Goal: Task Accomplishment & Management: Use online tool/utility

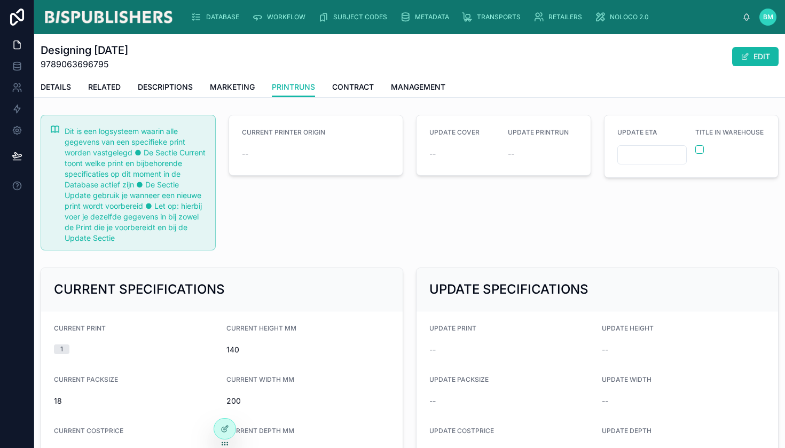
click at [242, 155] on span "--" at bounding box center [245, 153] width 6 height 11
click at [748, 54] on button "EDIT" at bounding box center [755, 56] width 46 height 19
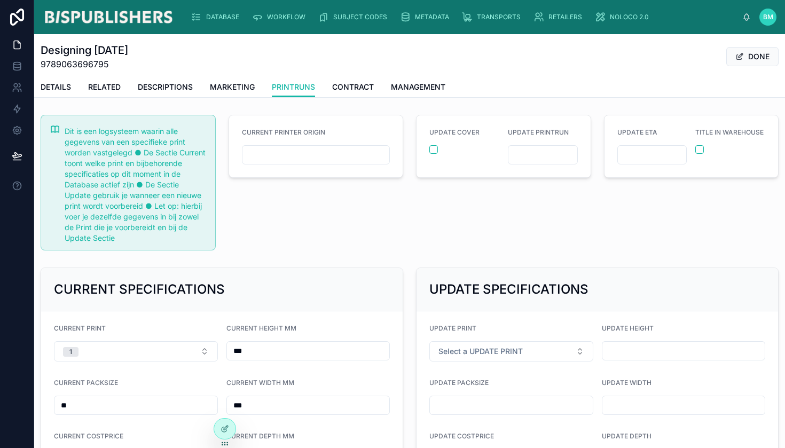
click at [365, 152] on input "text" at bounding box center [315, 154] width 147 height 15
type input "**"
click at [355, 220] on div "CURRENT PRINTER ORIGIN **" at bounding box center [316, 182] width 188 height 144
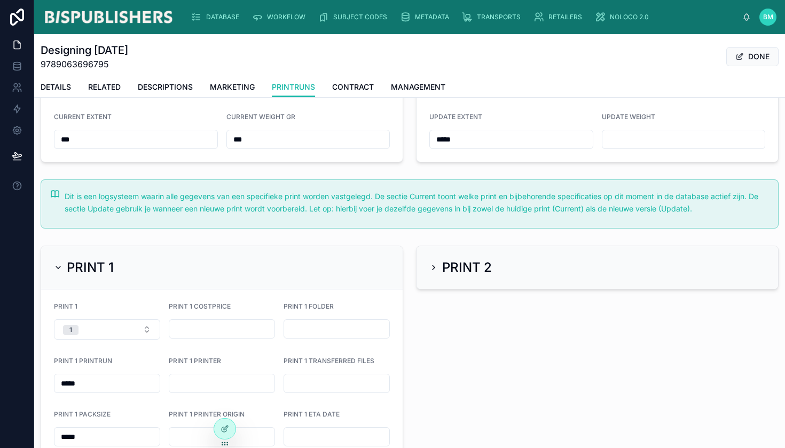
scroll to position [490, 0]
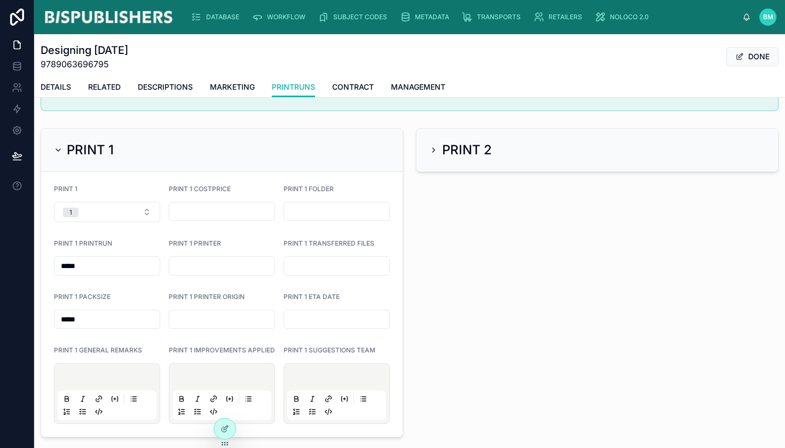
click at [189, 266] on input "text" at bounding box center [221, 265] width 105 height 15
click at [209, 318] on input "text" at bounding box center [221, 319] width 105 height 15
type input "**"
click at [257, 284] on form "PRINT 1 1 PRINT 1 COSTPRICE PRINT 1 FOLDER PRINT 1 PRINTRUN ***** PRINT 1 PRINT…" at bounding box center [221, 304] width 361 height 265
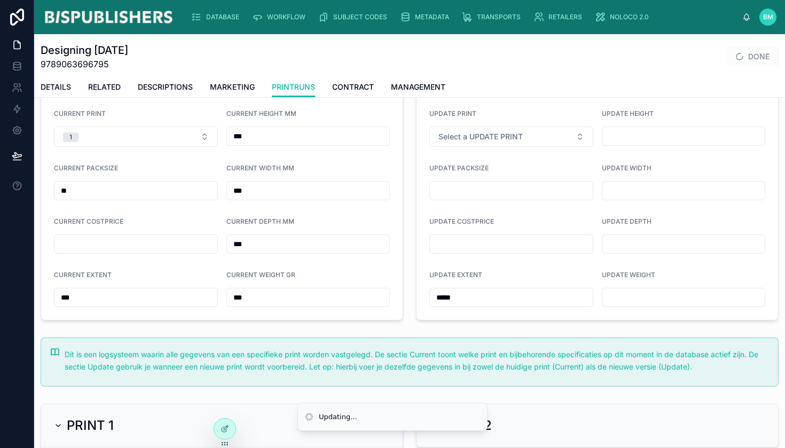
scroll to position [0, 0]
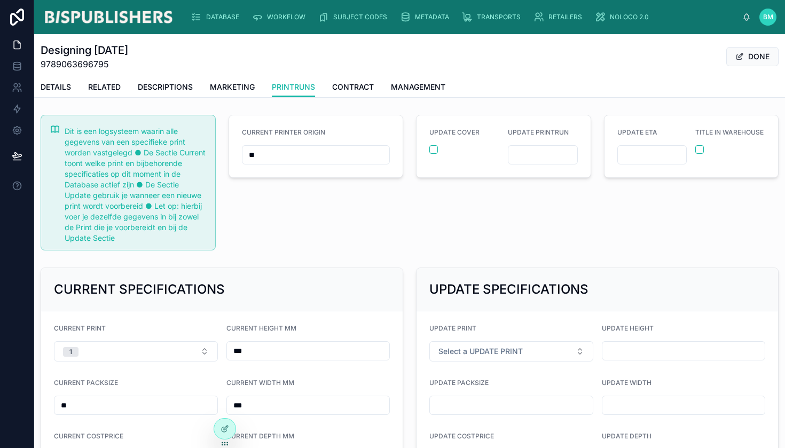
click at [749, 59] on button "DONE" at bounding box center [752, 56] width 52 height 19
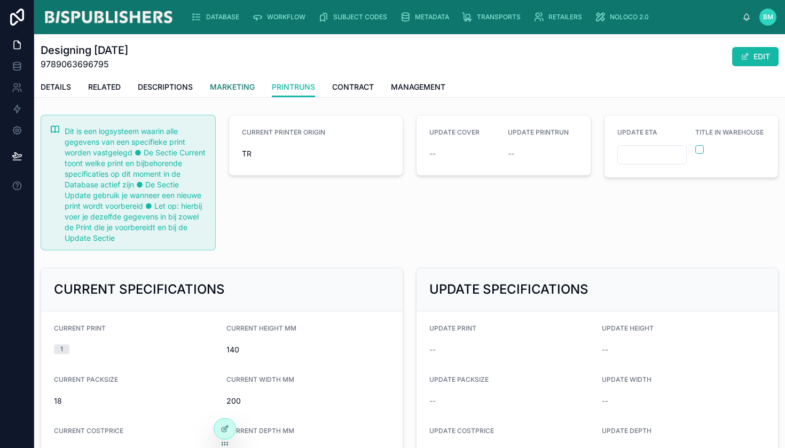
click at [240, 90] on span "MARKETING" at bounding box center [232, 87] width 45 height 11
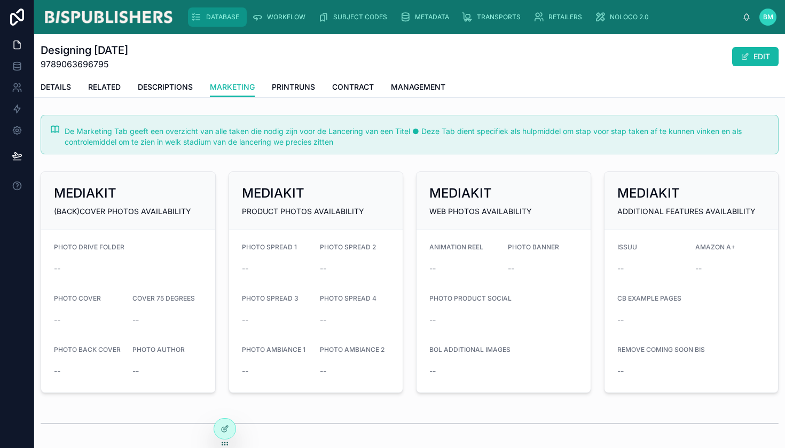
click at [217, 21] on div "DATABASE" at bounding box center [217, 17] width 52 height 17
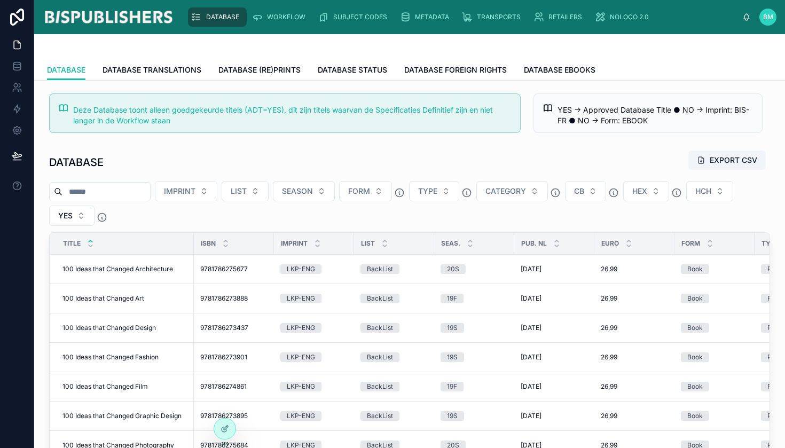
click at [99, 187] on input "text" at bounding box center [106, 191] width 88 height 15
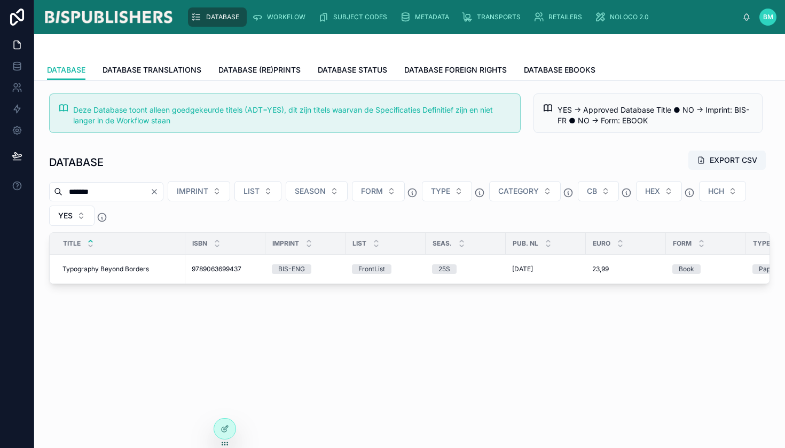
type input "*******"
drag, startPoint x: 99, startPoint y: 187, endPoint x: 119, endPoint y: 268, distance: 83.5
click at [119, 268] on span "Typography Beyond Borders" at bounding box center [105, 269] width 86 height 9
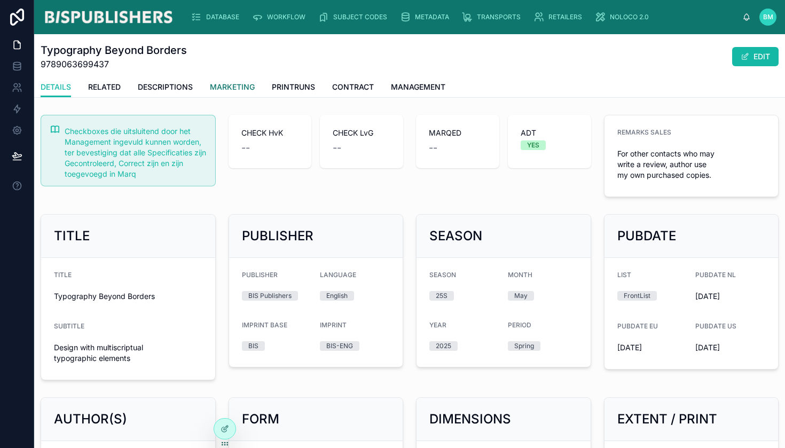
click at [237, 89] on span "MARKETING" at bounding box center [232, 87] width 45 height 11
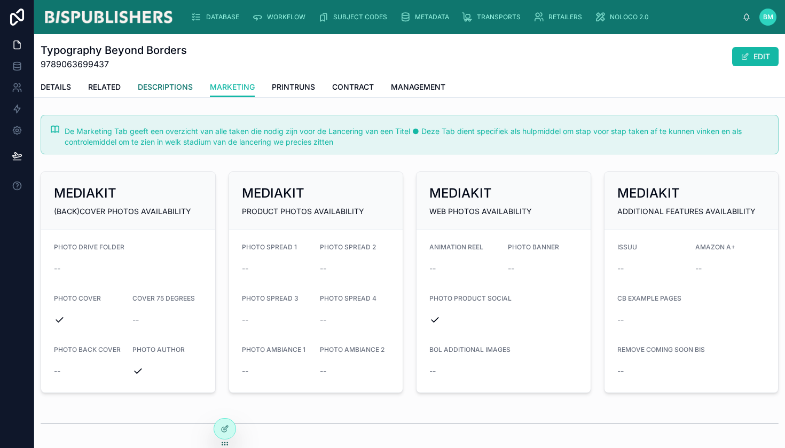
click at [180, 81] on link "DESCRIPTIONS" at bounding box center [165, 87] width 55 height 21
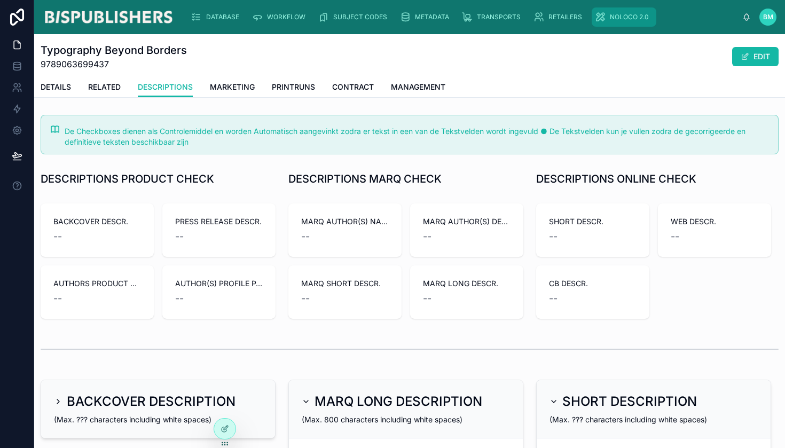
click at [619, 21] on span "NOLOCO 2.0" at bounding box center [628, 17] width 39 height 9
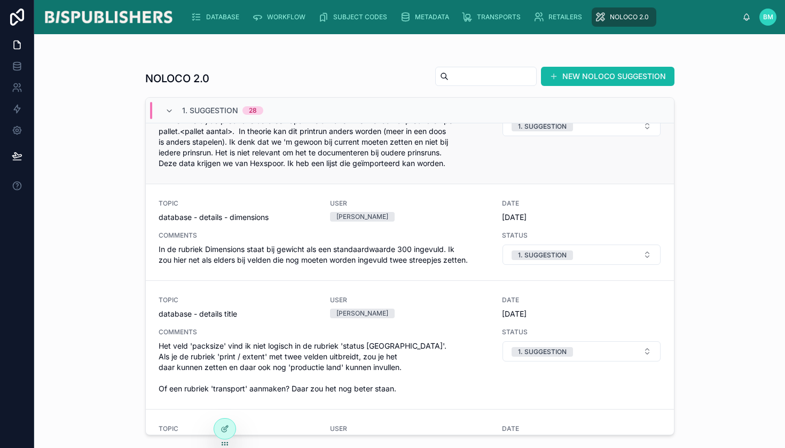
scroll to position [712, 0]
click at [209, 19] on span "DATABASE" at bounding box center [222, 17] width 33 height 9
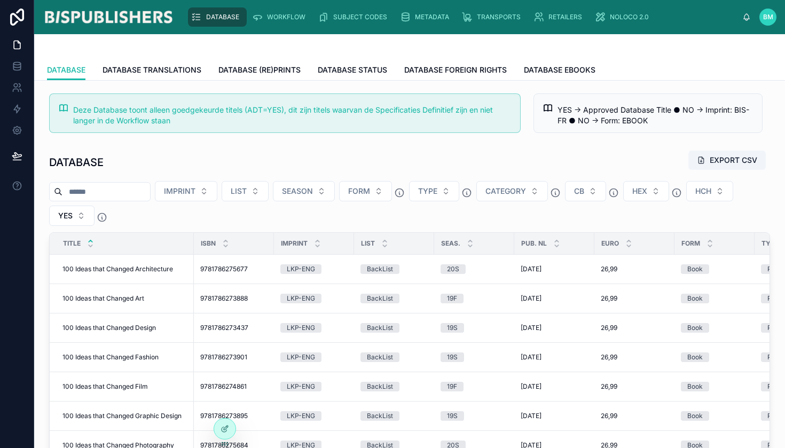
click at [105, 190] on input "text" at bounding box center [106, 191] width 88 height 15
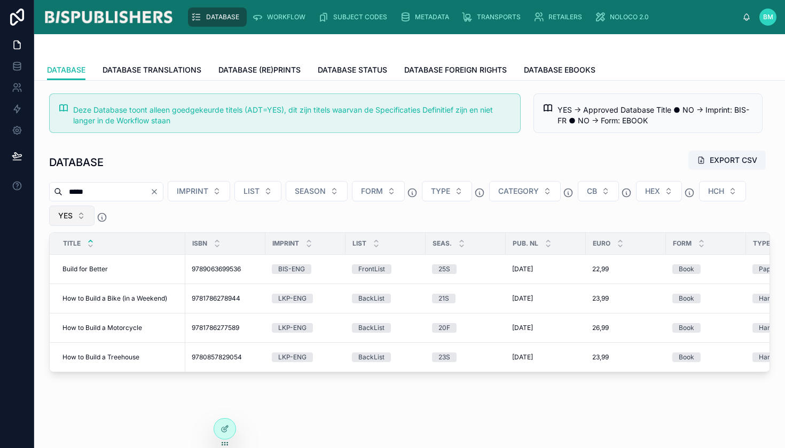
type input "*****"
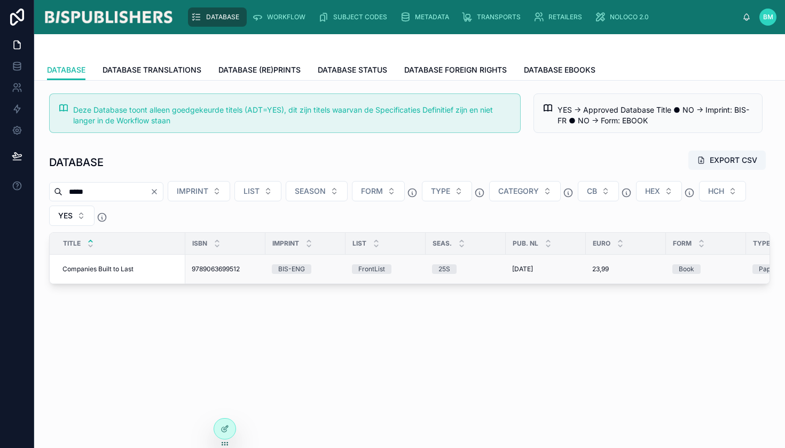
click at [94, 263] on td "Companies Built to Last Companies Built to Last" at bounding box center [118, 269] width 136 height 29
click at [96, 266] on span "Companies Built to Last" at bounding box center [97, 269] width 71 height 9
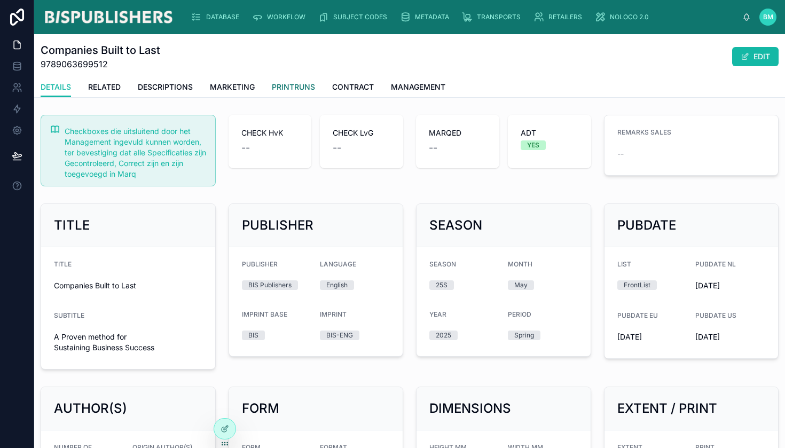
click at [296, 85] on span "PRINTRUNS" at bounding box center [293, 87] width 43 height 11
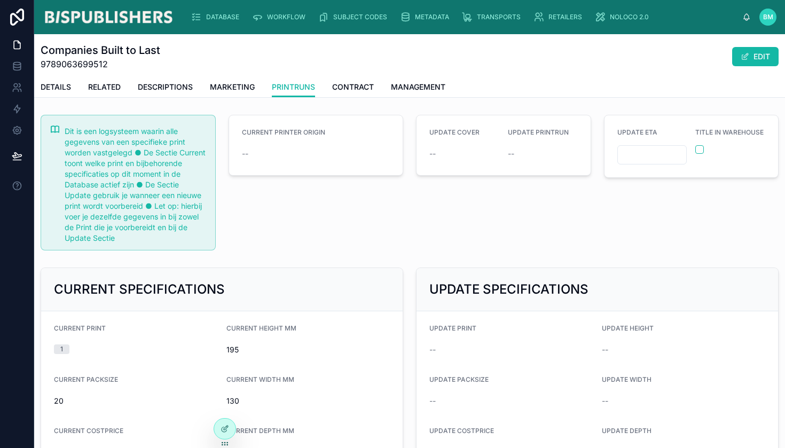
click at [363, 224] on div "CURRENT PRINTER ORIGIN --" at bounding box center [316, 182] width 188 height 144
click at [380, 225] on div "CURRENT PRINTER ORIGIN --" at bounding box center [316, 182] width 188 height 144
click at [442, 225] on div "UPDATE COVER -- UPDATE PRINTRUN --" at bounding box center [503, 182] width 188 height 144
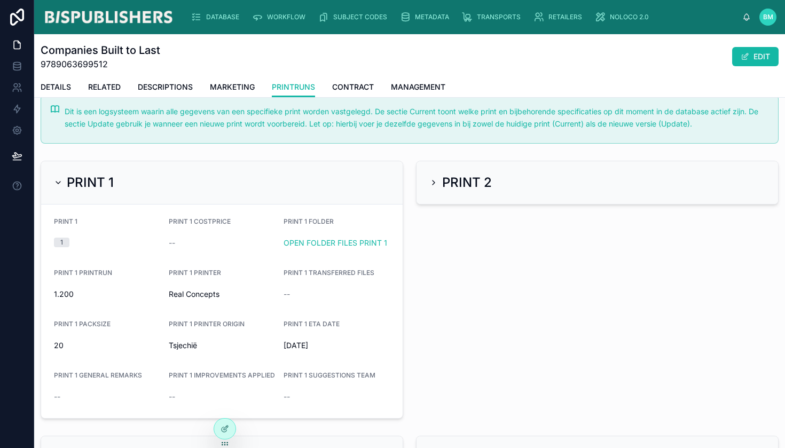
scroll to position [450, 0]
click at [442, 225] on div "PRINT 2" at bounding box center [596, 287] width 375 height 266
